Goal: Transaction & Acquisition: Download file/media

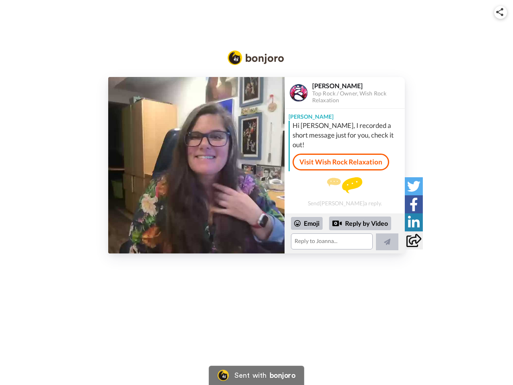
click at [501, 12] on img at bounding box center [499, 12] width 7 height 8
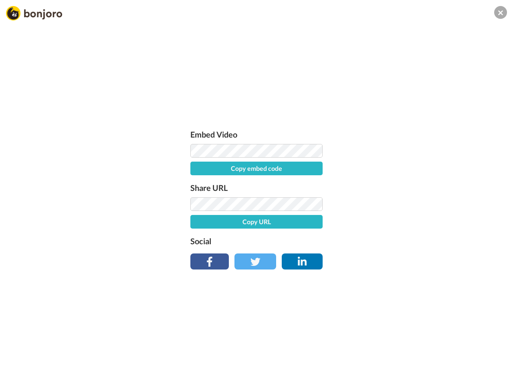
click at [196, 165] on button "Copy embed code" at bounding box center [256, 169] width 132 height 14
click at [345, 233] on div "Embed Video Embed code copied! Share URL Copy URL Social" at bounding box center [256, 235] width 513 height 385
click at [307, 223] on button "Copy URL" at bounding box center [256, 222] width 132 height 14
click at [361, 223] on div "Embed Video Embed code copied! Share URL URL copied! Social" at bounding box center [256, 235] width 513 height 385
click at [387, 242] on div "Embed Video Embed code copied! Share URL URL copied! Social" at bounding box center [256, 235] width 513 height 385
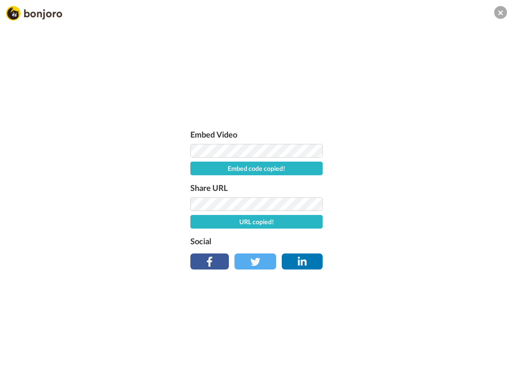
click at [414, 186] on div "Embed Video Embed code copied! Share URL URL copied! Social" at bounding box center [256, 235] width 513 height 385
click at [414, 204] on div "Embed Video Embed code copied! Share URL URL copied! Social" at bounding box center [256, 235] width 513 height 385
click at [414, 222] on div "Embed Video Embed code copied! Share URL URL copied! Social" at bounding box center [256, 235] width 513 height 385
click at [414, 240] on div "Embed Video Embed code copied! Share URL URL copied! Social" at bounding box center [256, 235] width 513 height 385
